Goal: Task Accomplishment & Management: Use online tool/utility

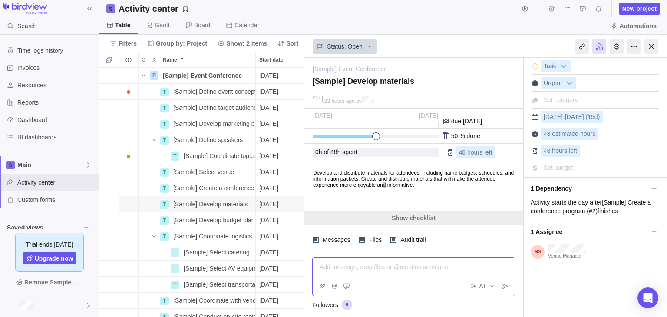
click at [481, 215] on div "Show checklist" at bounding box center [413, 217] width 219 height 13
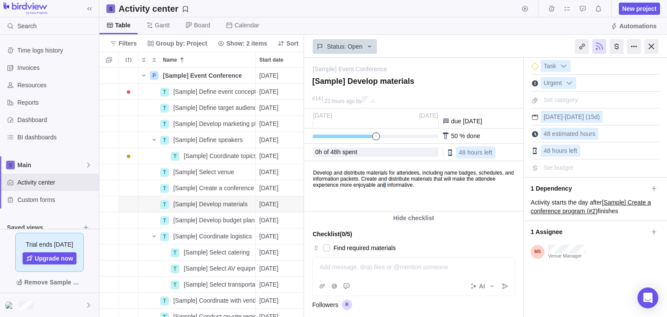
click at [474, 182] on body "Develop and distribute materials for attendees, including name badges, schedule…" at bounding box center [412, 175] width 217 height 26
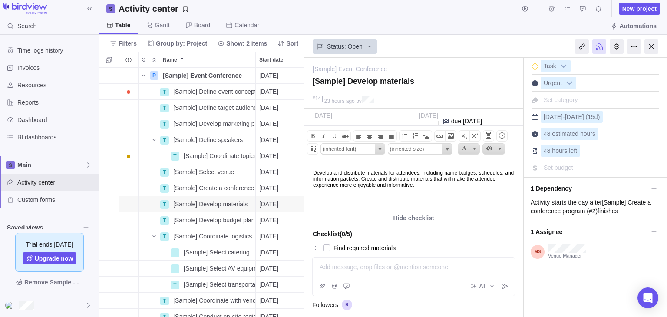
click at [479, 185] on body "Develop and distribute materials for attendees, including name badges, schedule…" at bounding box center [412, 175] width 217 height 26
click at [462, 204] on html "Develop and distribute materials for attendees, including name badges, schedule…" at bounding box center [412, 186] width 217 height 49
click at [471, 230] on div "Checklist (0/5)" at bounding box center [414, 234] width 202 height 12
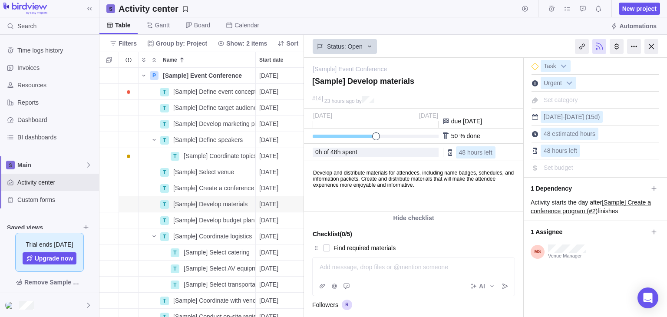
click at [478, 184] on body "Develop and distribute materials for attendees, including name badges, schedule…" at bounding box center [412, 175] width 217 height 26
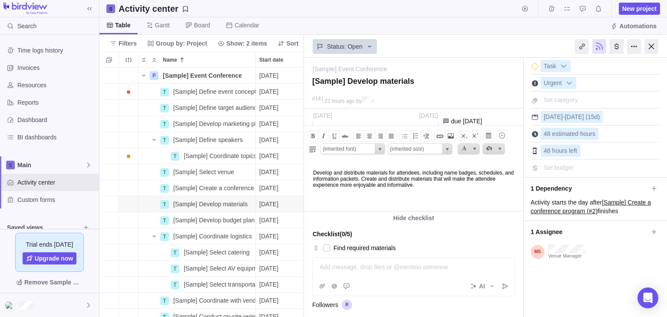
click at [481, 188] on body "Develop and distribute materials for attendees, including name badges, schedule…" at bounding box center [412, 175] width 217 height 26
click at [479, 224] on div "Checklist (0/5) Find required materials List down Contact subcontractor Provide…" at bounding box center [413, 280] width 219 height 112
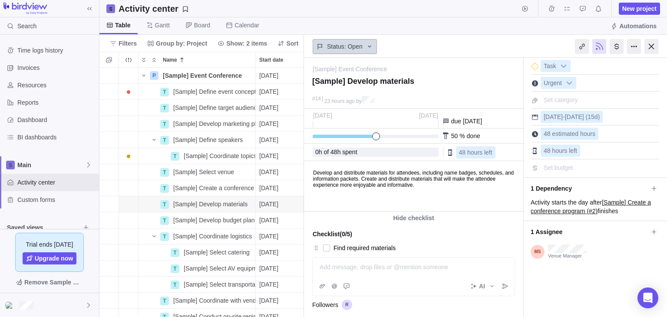
click at [363, 48] on div "Status: Open" at bounding box center [345, 46] width 64 height 15
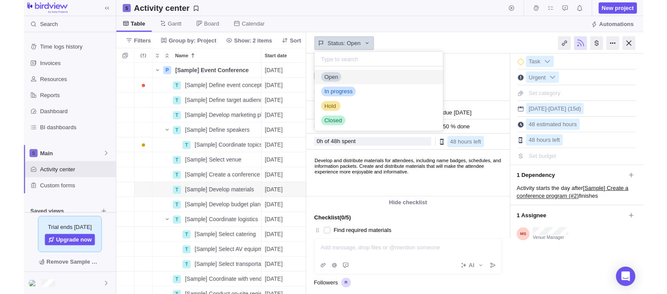
scroll to position [63, 132]
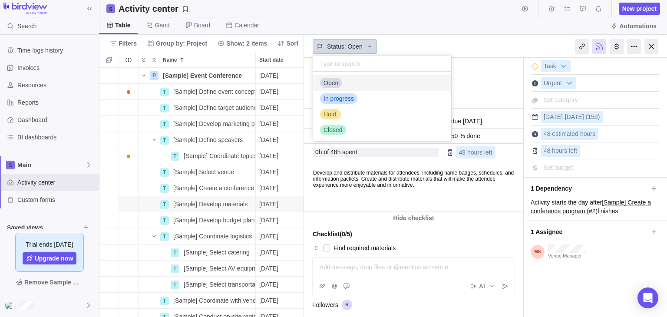
click at [363, 47] on div "Status: Open" at bounding box center [345, 46] width 64 height 15
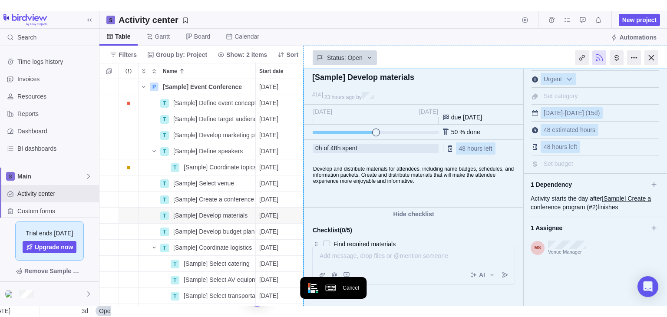
scroll to position [0, 0]
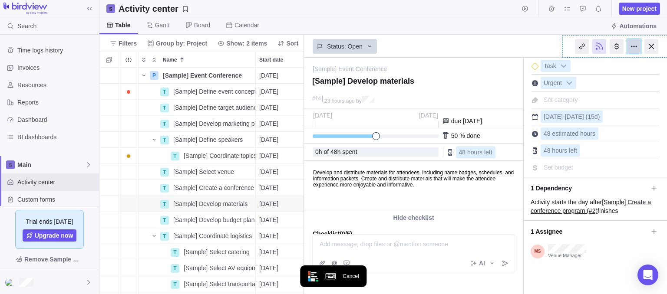
click at [635, 44] on div at bounding box center [634, 46] width 14 height 15
click at [635, 44] on h2d-overlay-selector at bounding box center [615, 47] width 104 height 22
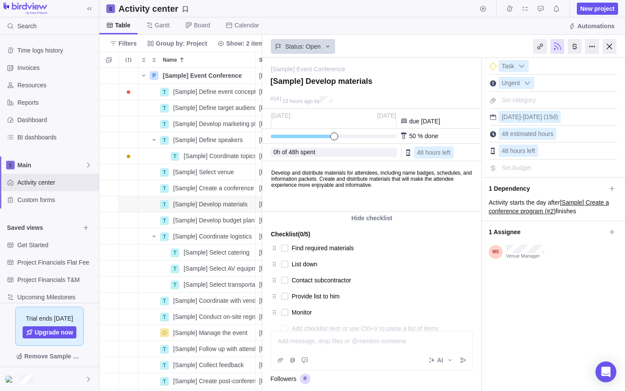
type textarea "x"
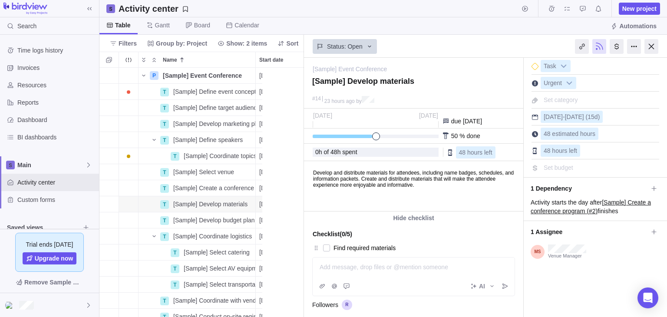
scroll to position [242, 198]
